Goal: Information Seeking & Learning: Compare options

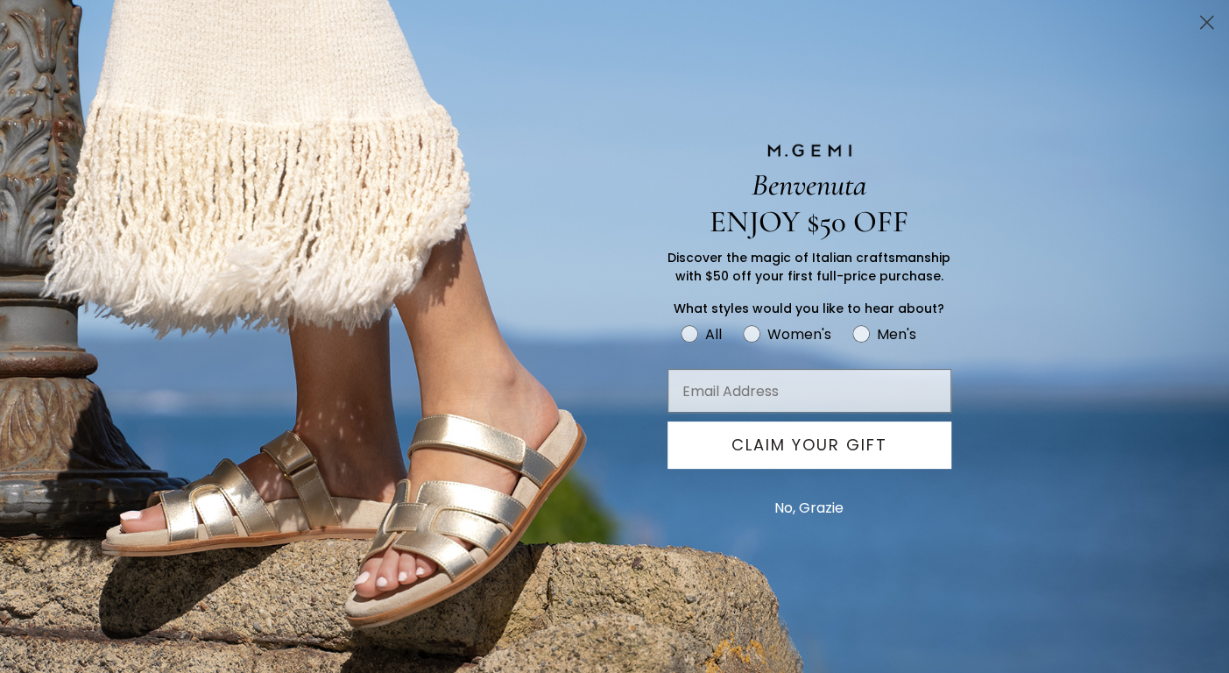
click at [1209, 18] on icon "Close dialog" at bounding box center [1207, 23] width 12 height 12
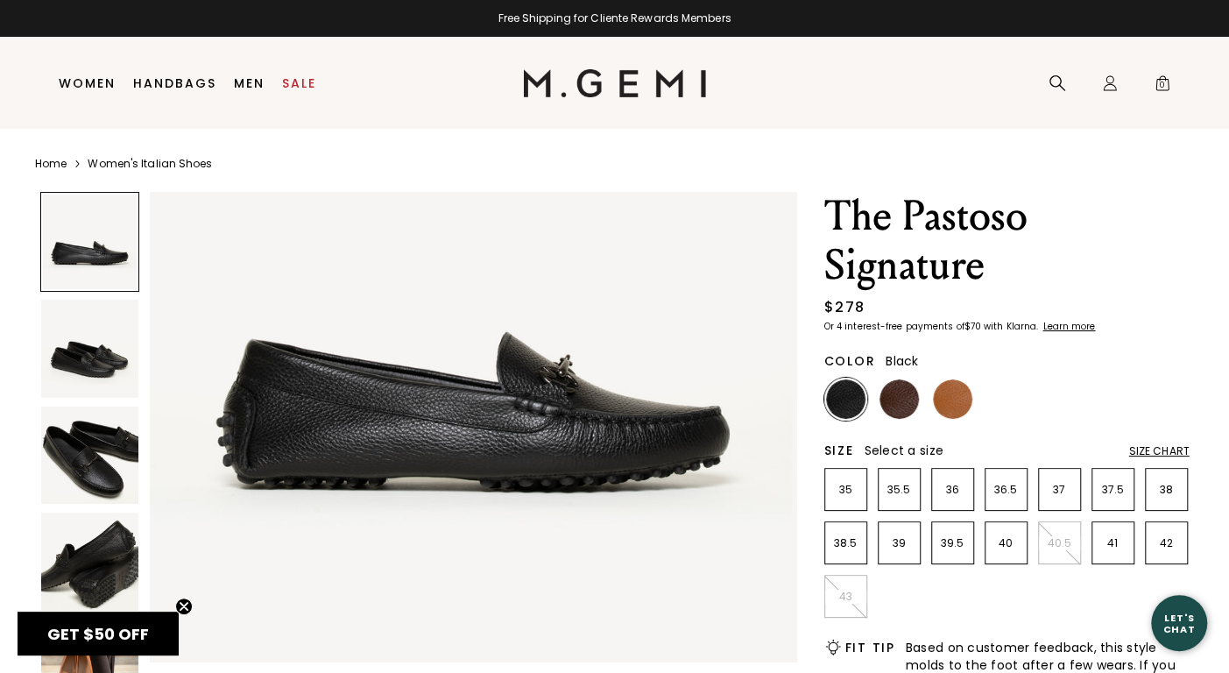
click at [82, 354] on img at bounding box center [90, 349] width 98 height 98
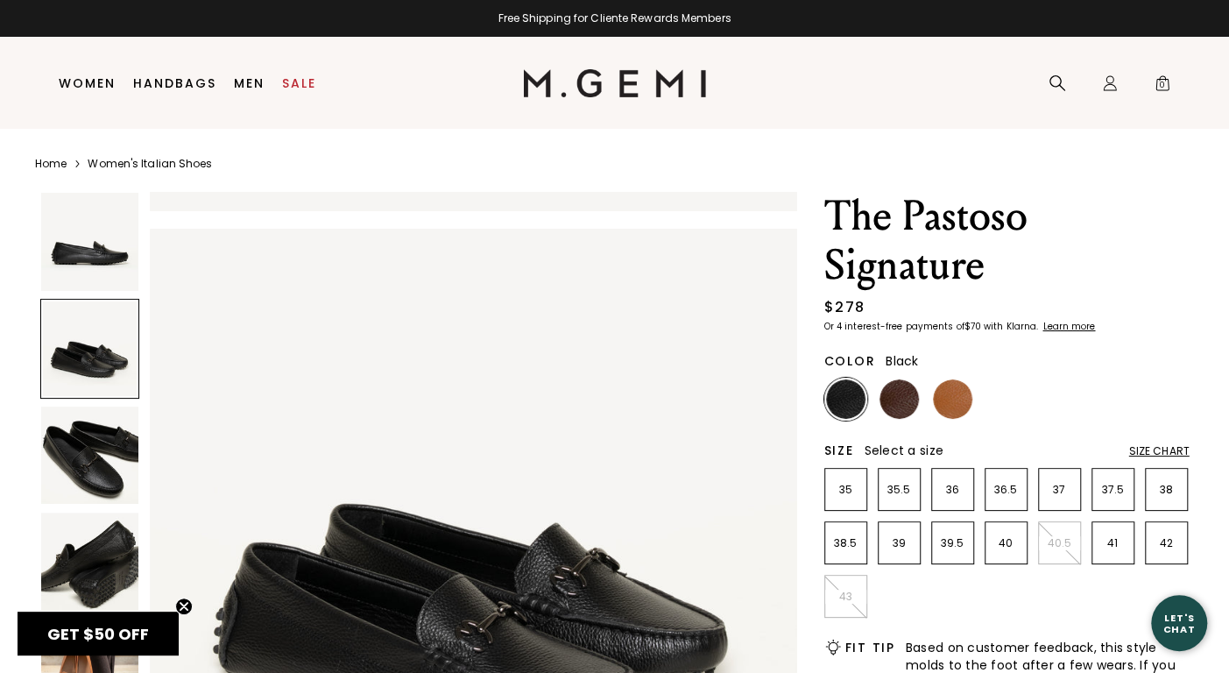
scroll to position [651, 0]
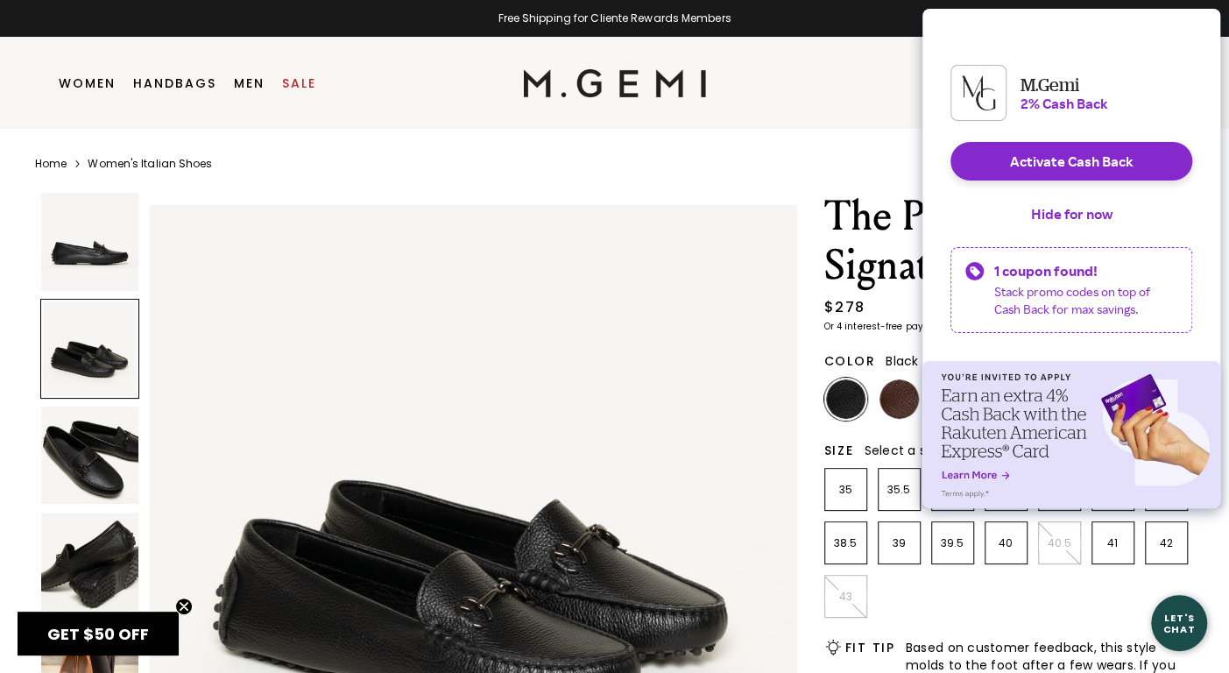
click at [91, 423] on img at bounding box center [90, 456] width 98 height 98
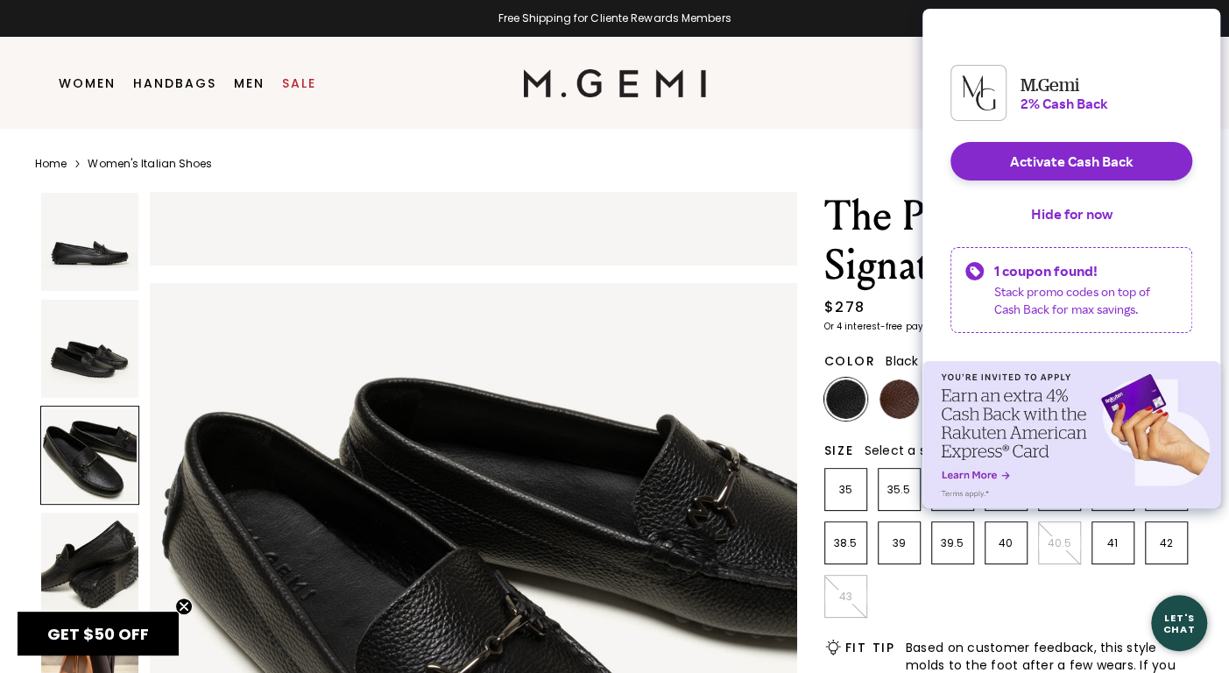
scroll to position [1302, 0]
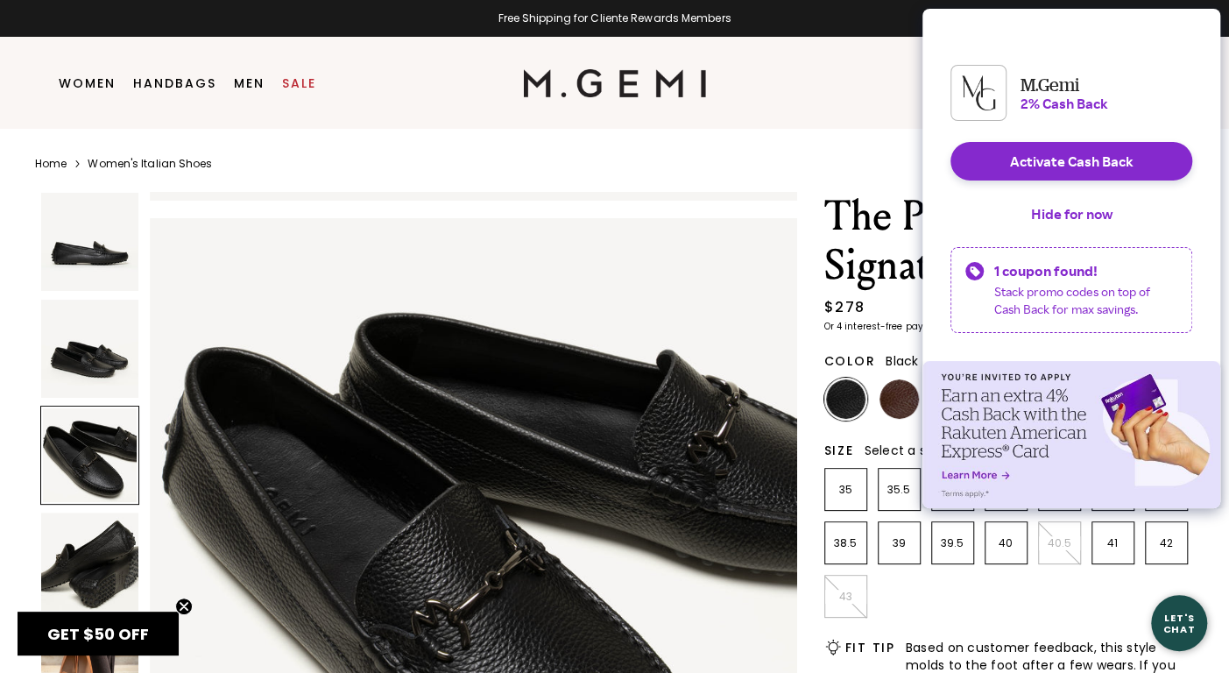
click at [90, 546] on img at bounding box center [90, 562] width 98 height 98
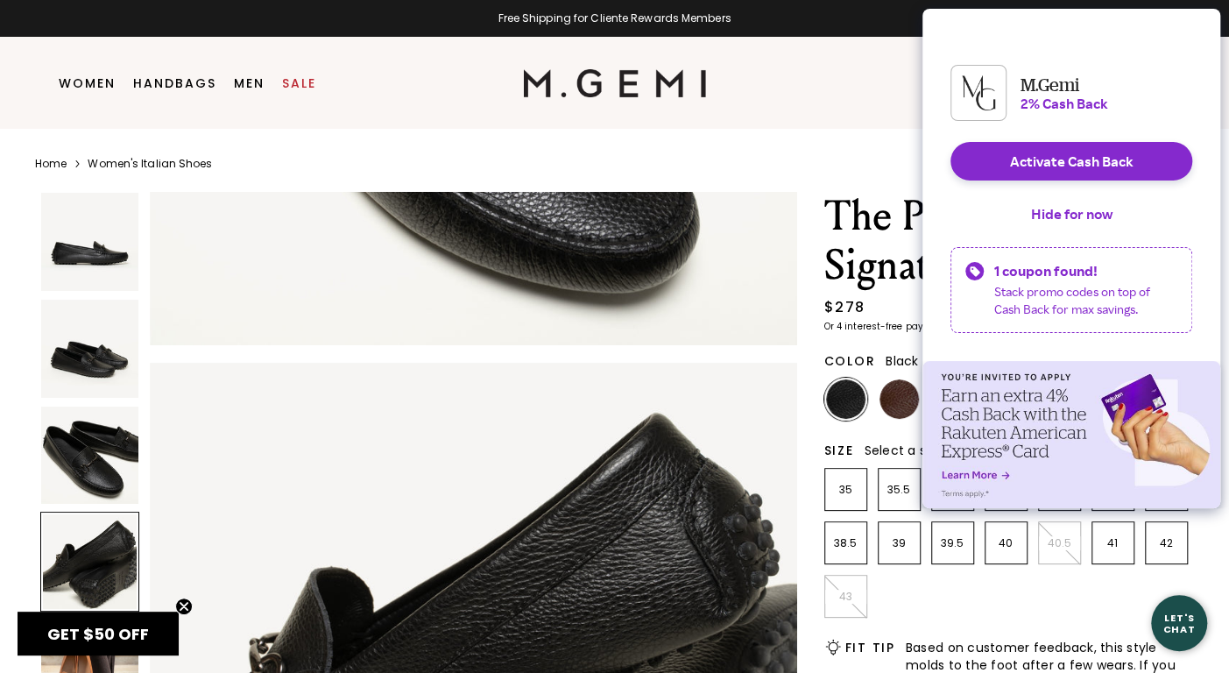
scroll to position [1953, 0]
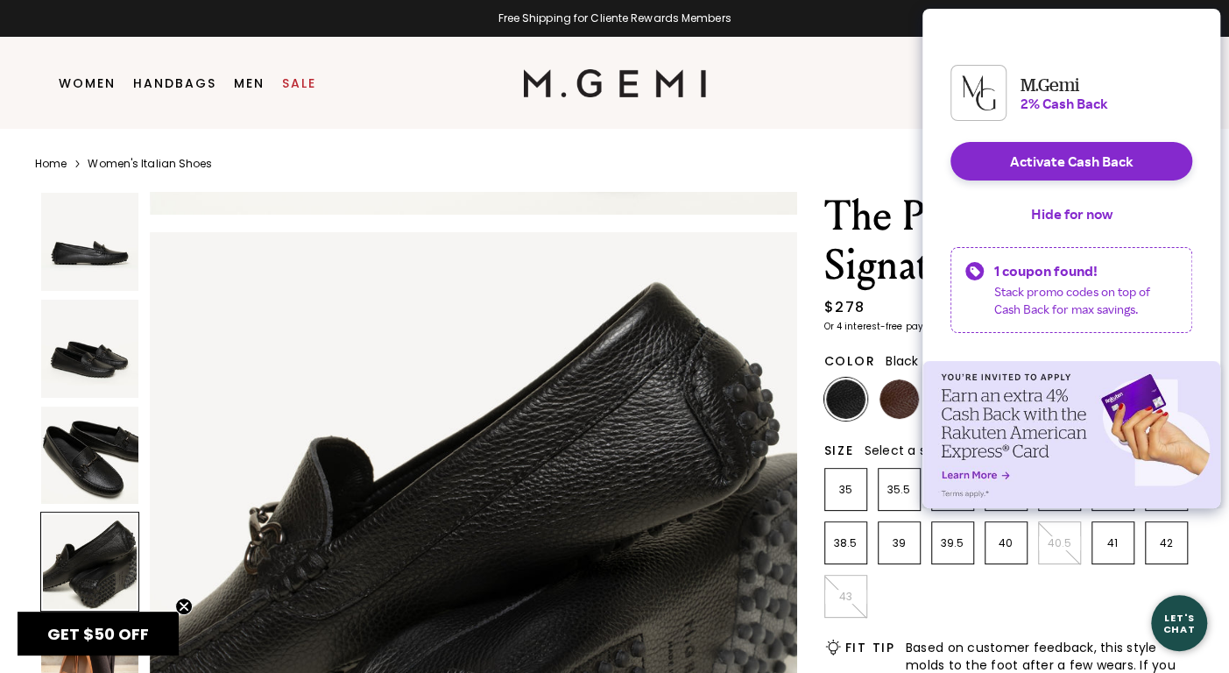
click at [89, 454] on img at bounding box center [90, 456] width 98 height 98
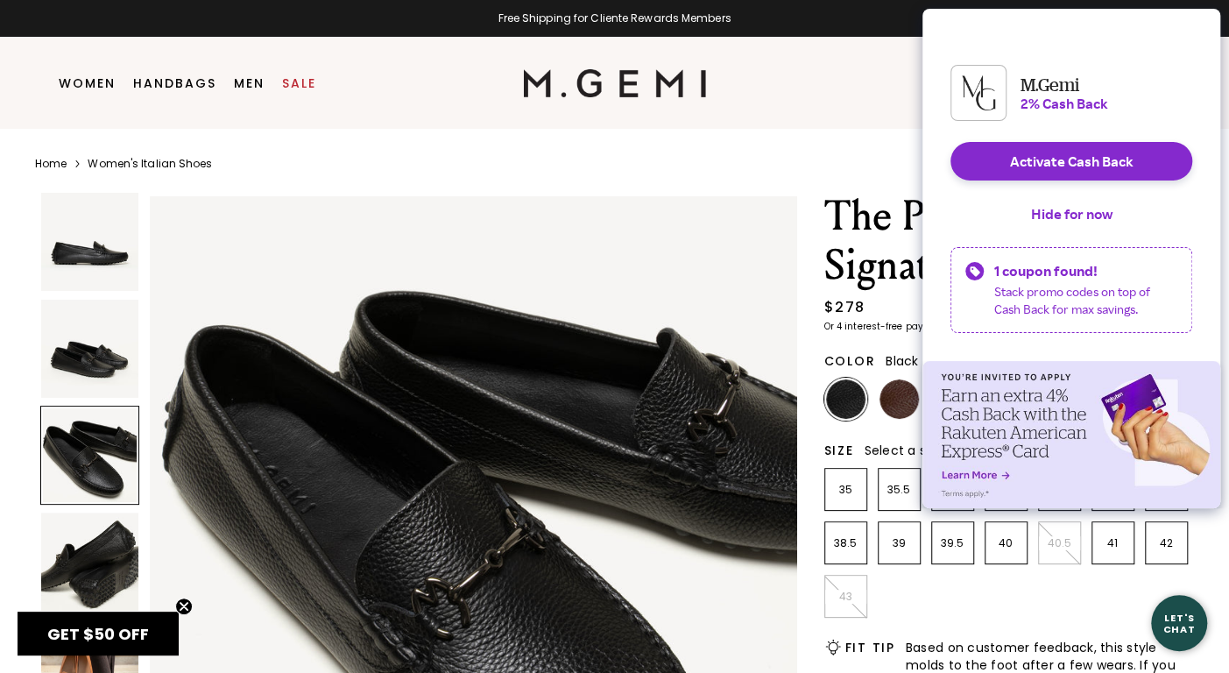
scroll to position [1302, 0]
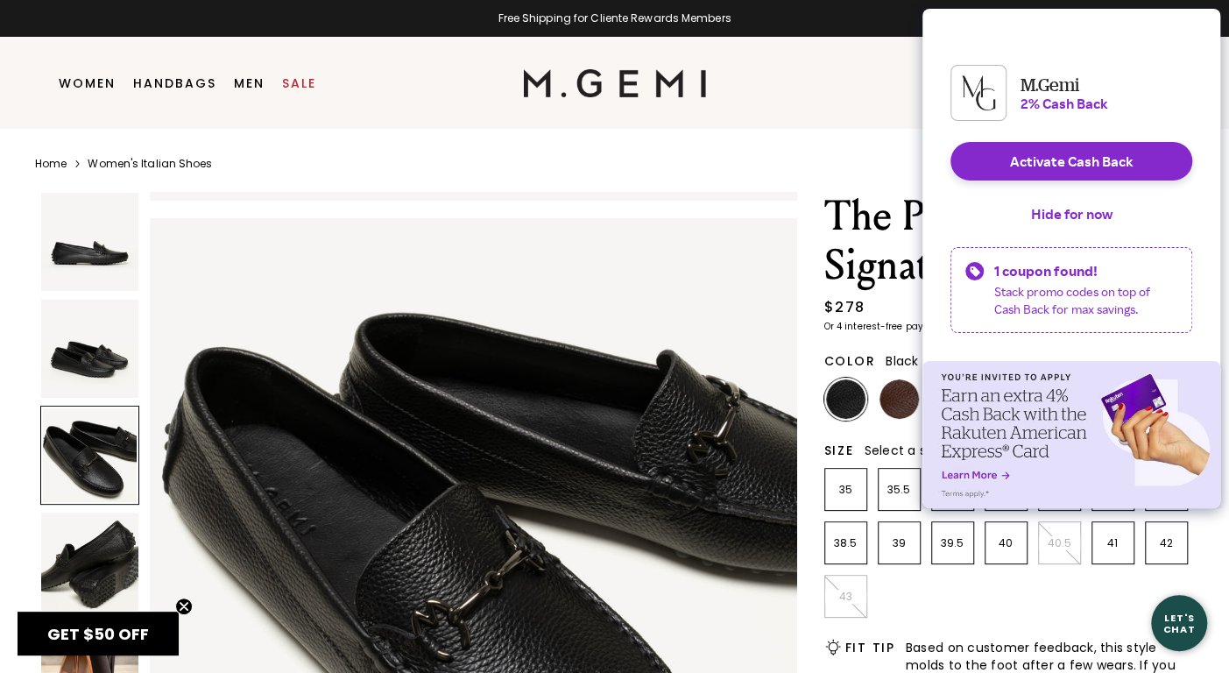
click at [741, 229] on img at bounding box center [473, 541] width 647 height 647
click at [1095, 227] on button "Hide for now" at bounding box center [1072, 214] width 110 height 39
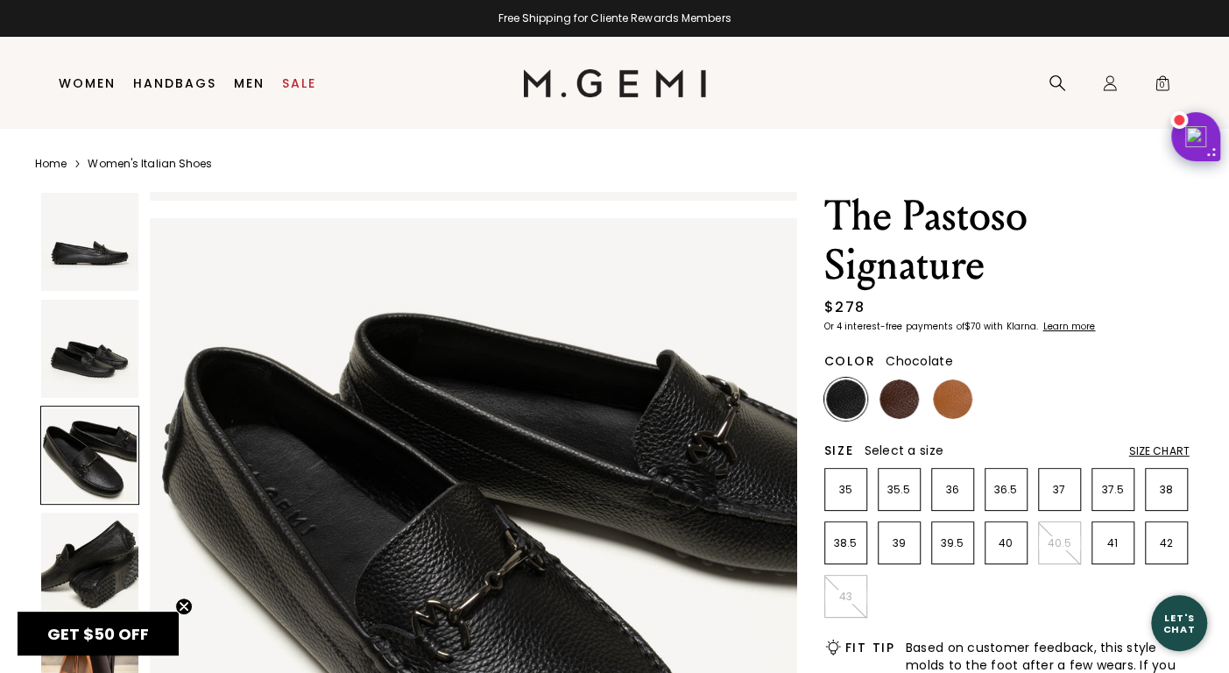
click at [901, 406] on img at bounding box center [899, 398] width 39 height 39
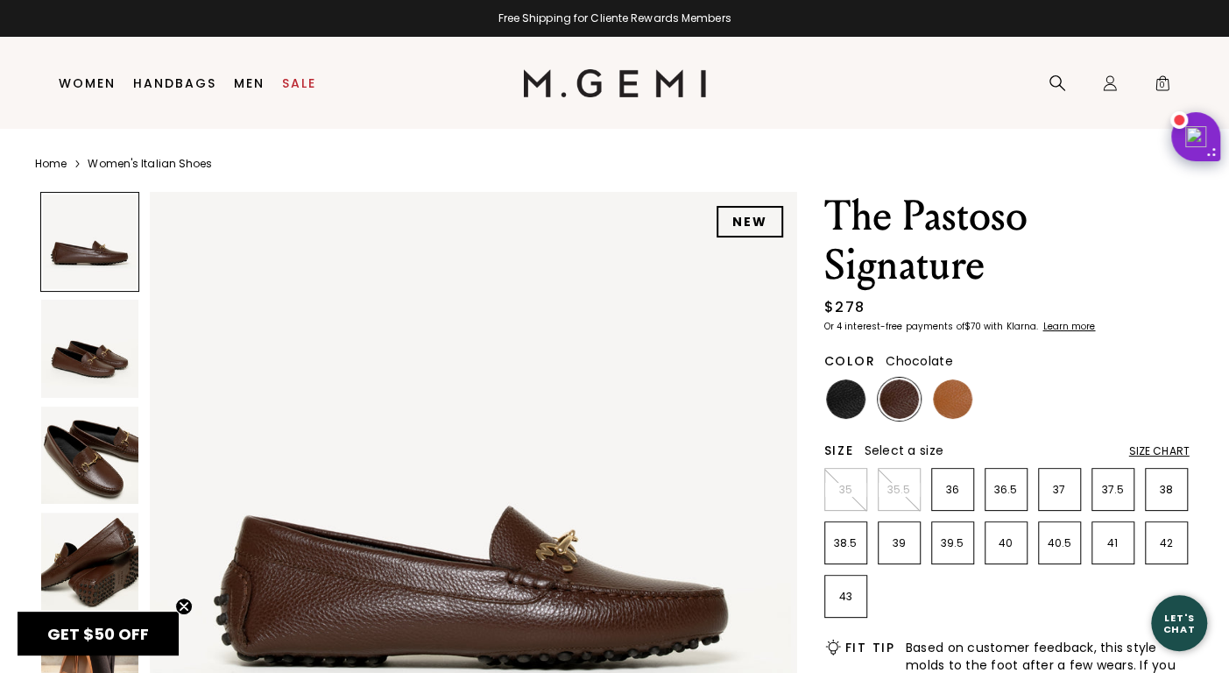
click at [103, 455] on img at bounding box center [90, 456] width 98 height 98
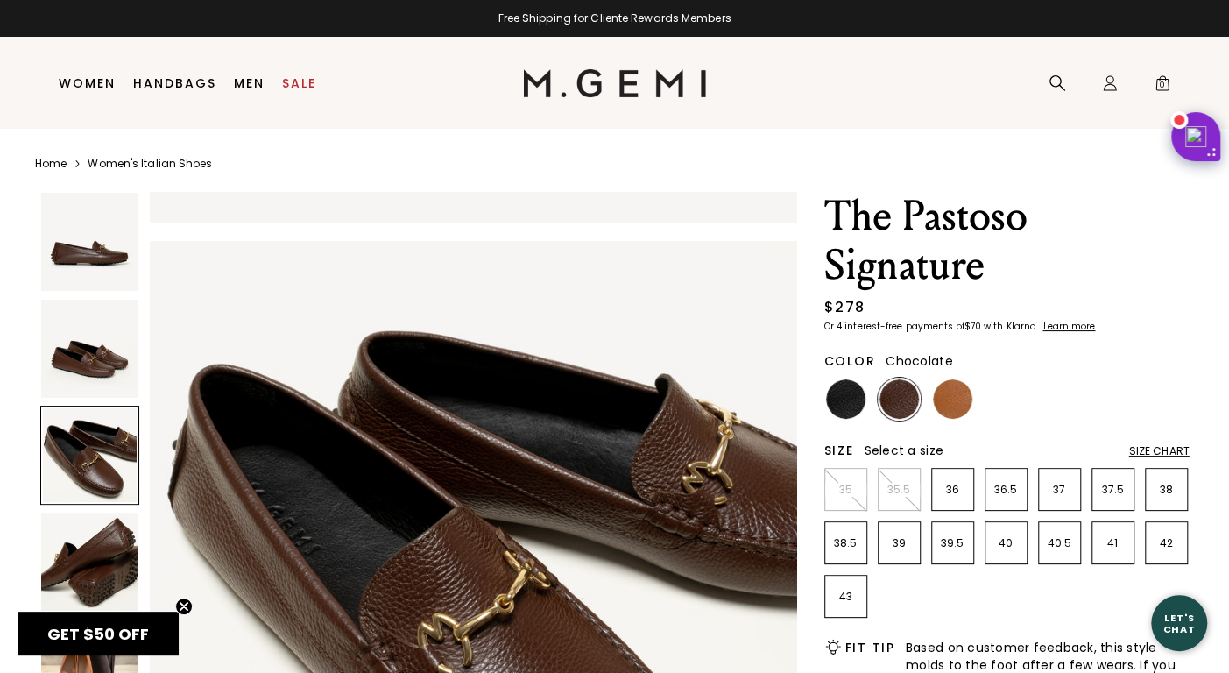
scroll to position [1302, 0]
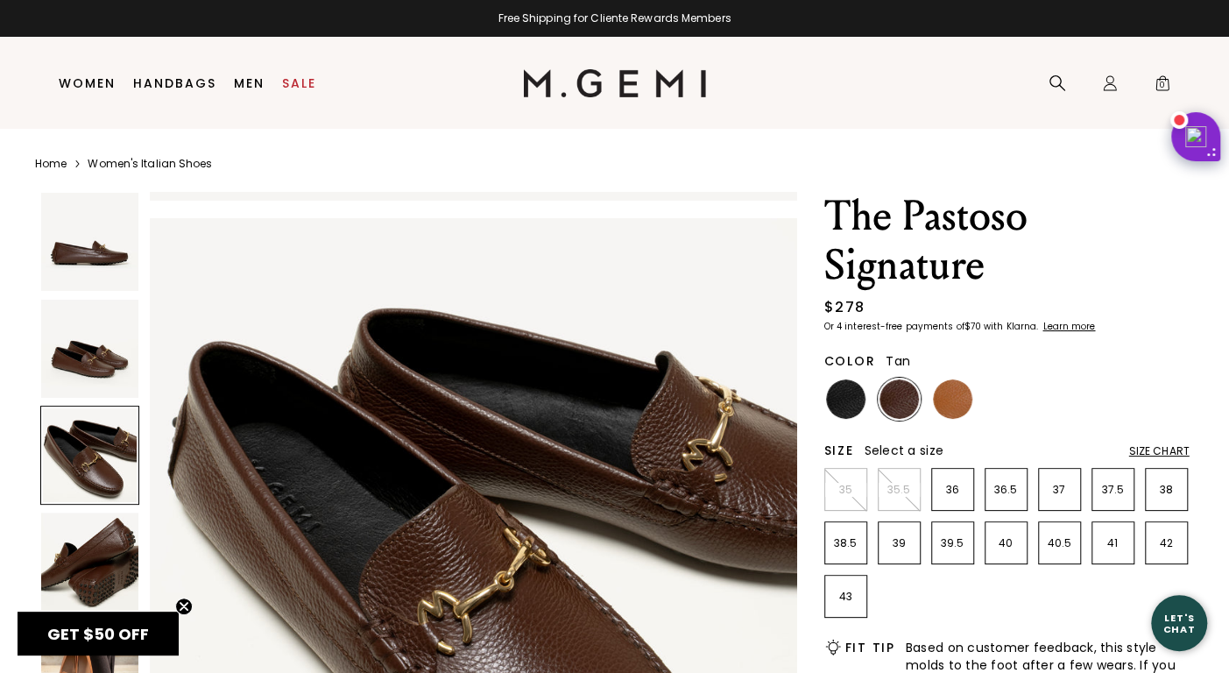
click at [952, 397] on img at bounding box center [952, 398] width 39 height 39
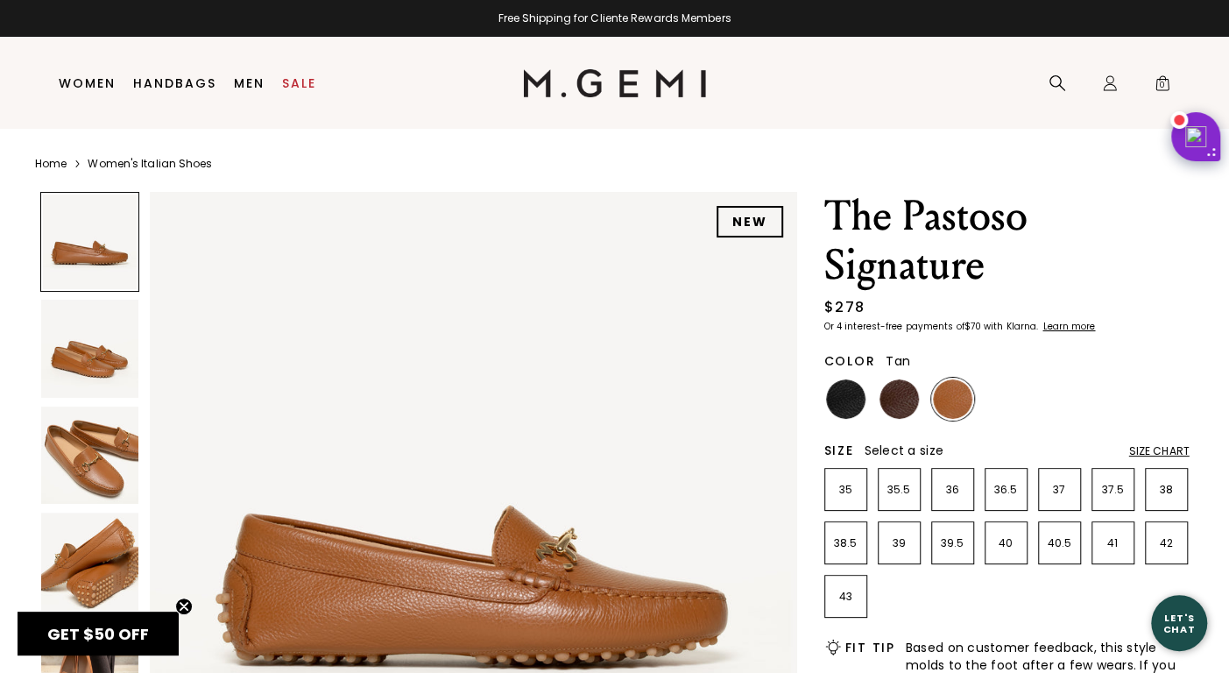
click at [96, 425] on img at bounding box center [90, 456] width 98 height 98
